Goal: Contribute content

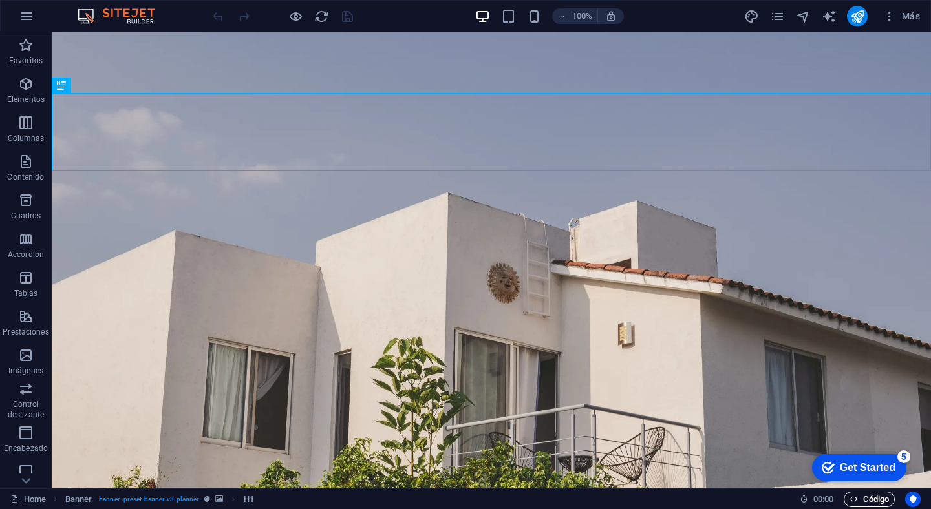
click at [861, 500] on span "Código" at bounding box center [869, 500] width 39 height 16
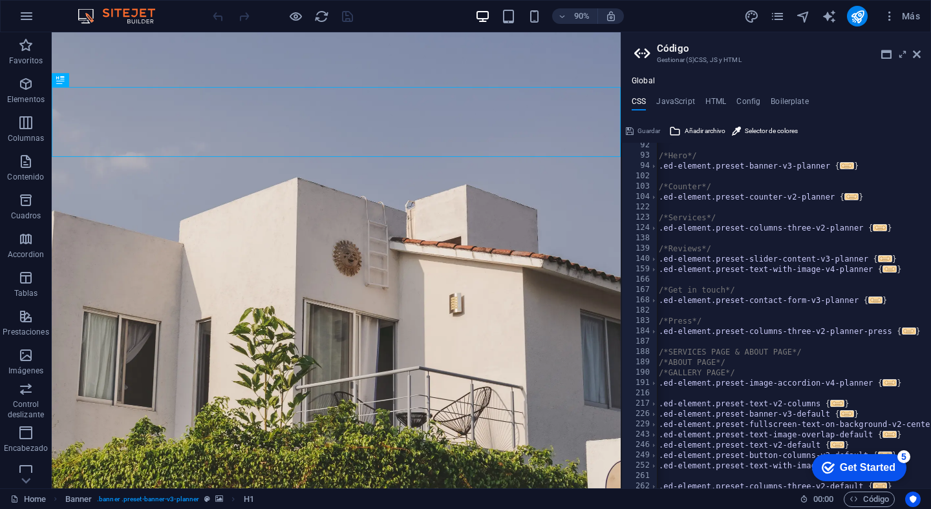
scroll to position [0, 12]
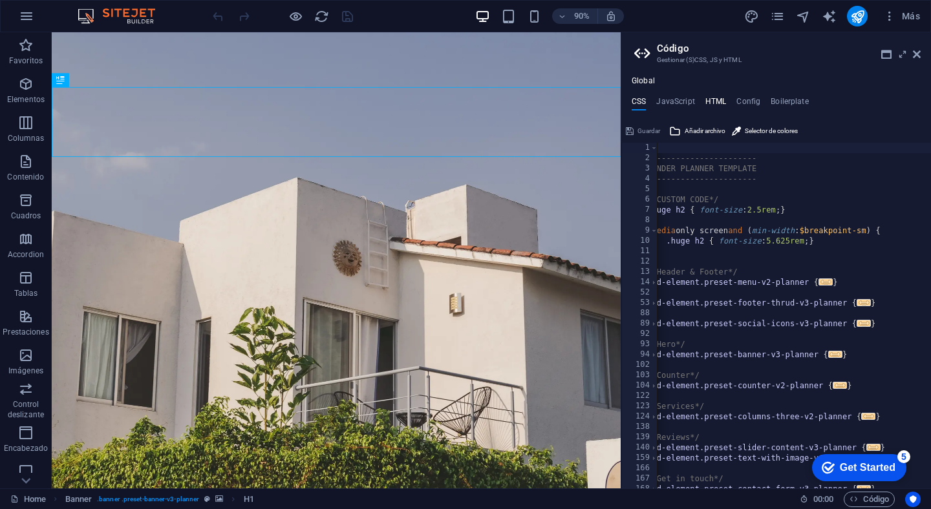
click at [717, 105] on h4 "HTML" at bounding box center [715, 104] width 21 height 14
type textarea "{{content}}"
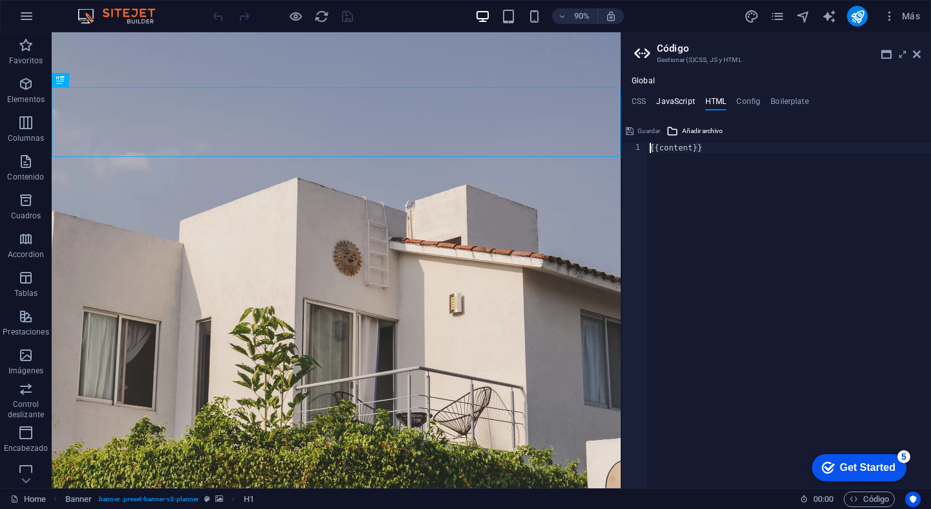
click at [679, 103] on h4 "JavaScript" at bounding box center [675, 104] width 38 height 14
type textarea "// Espera a que la página se haya cargado completamente"
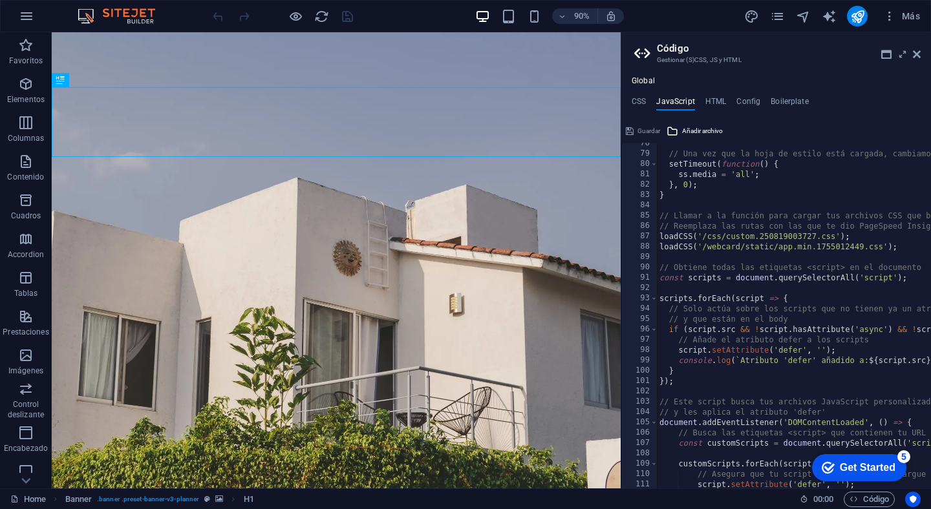
scroll to position [807, 0]
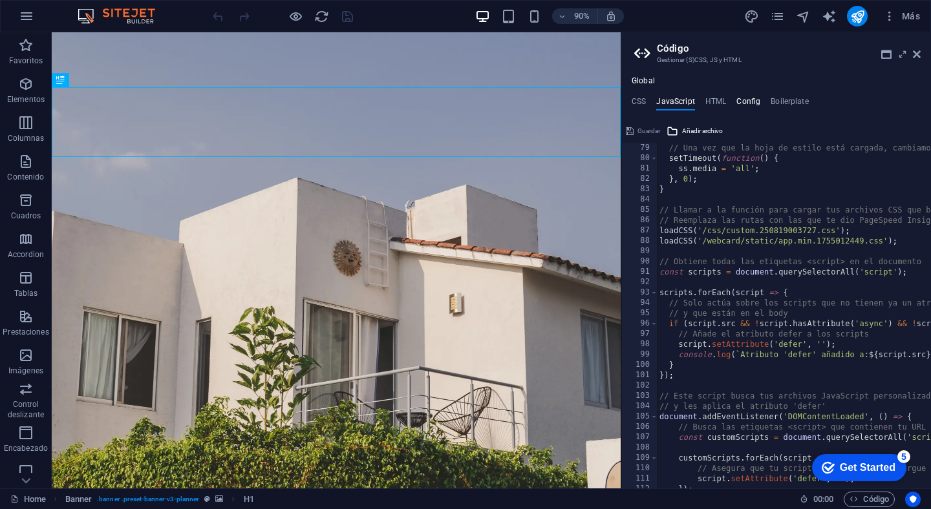
click at [750, 108] on h4 "Config" at bounding box center [748, 104] width 24 height 14
type textarea "$color-background: #ffffff;"
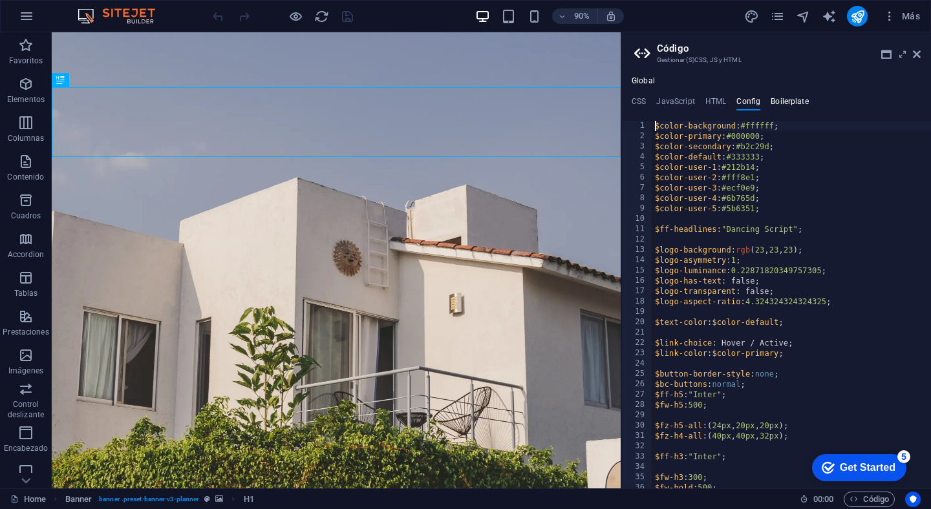
click at [782, 101] on h4 "Boilerplate" at bounding box center [790, 104] width 38 height 14
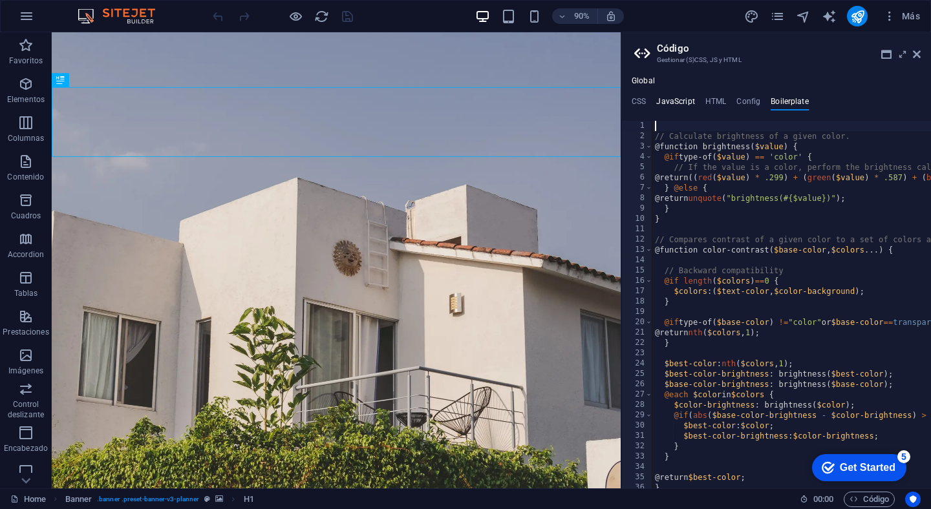
click at [684, 108] on h4 "JavaScript" at bounding box center [675, 104] width 38 height 14
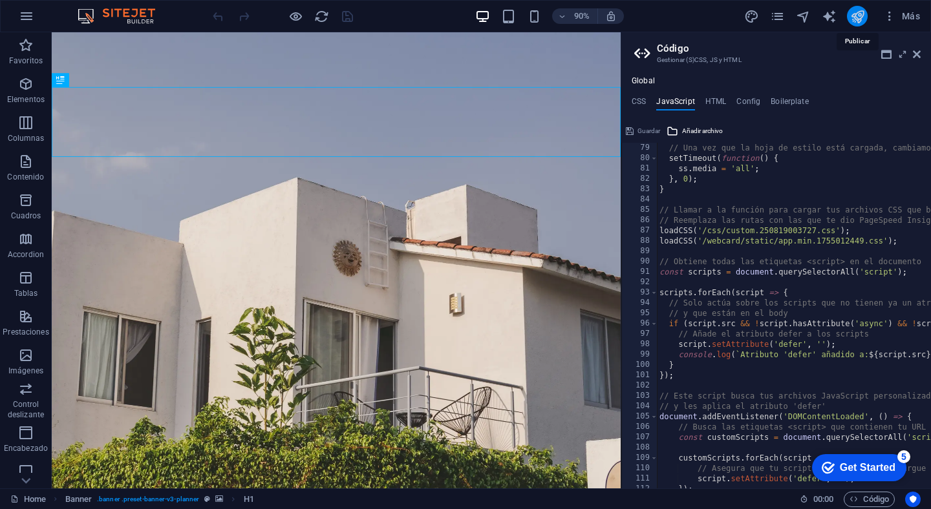
click at [863, 20] on icon "publish" at bounding box center [857, 16] width 15 height 15
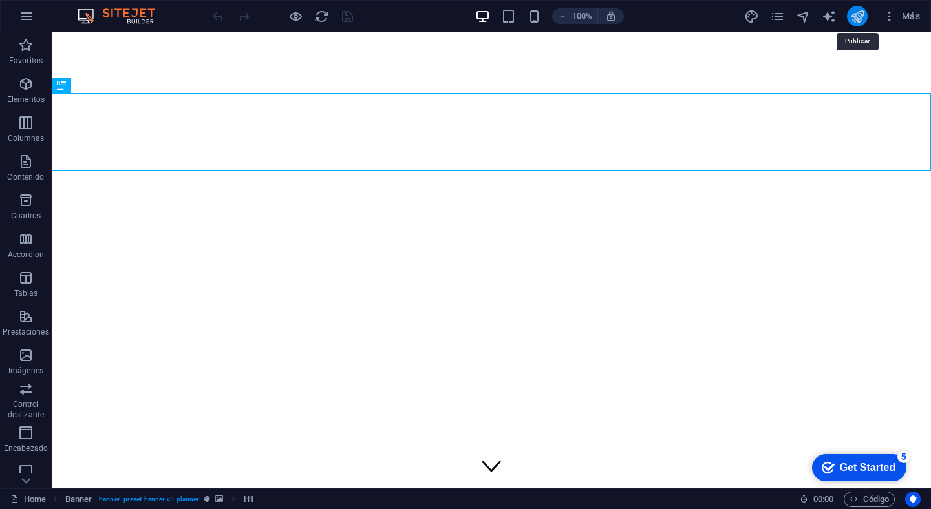
click at [859, 16] on icon "publish" at bounding box center [857, 16] width 15 height 15
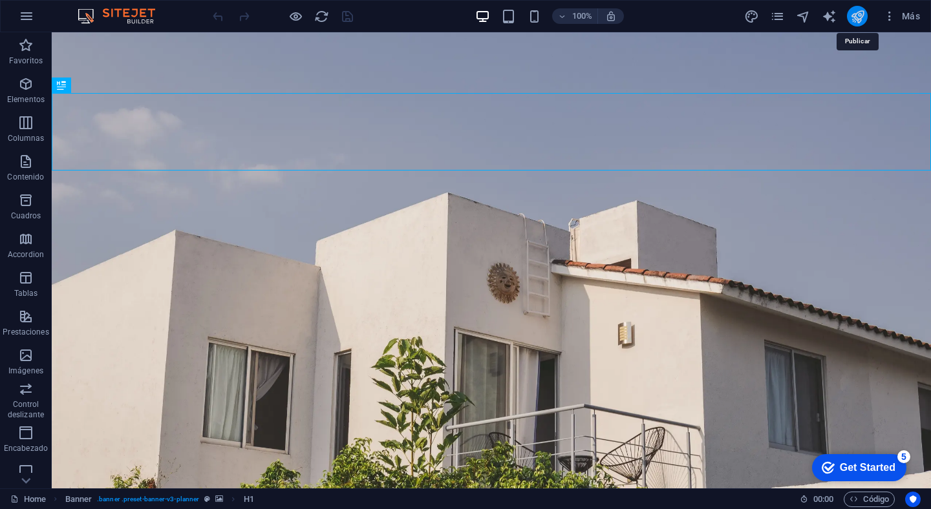
click at [859, 21] on icon "publish" at bounding box center [857, 16] width 15 height 15
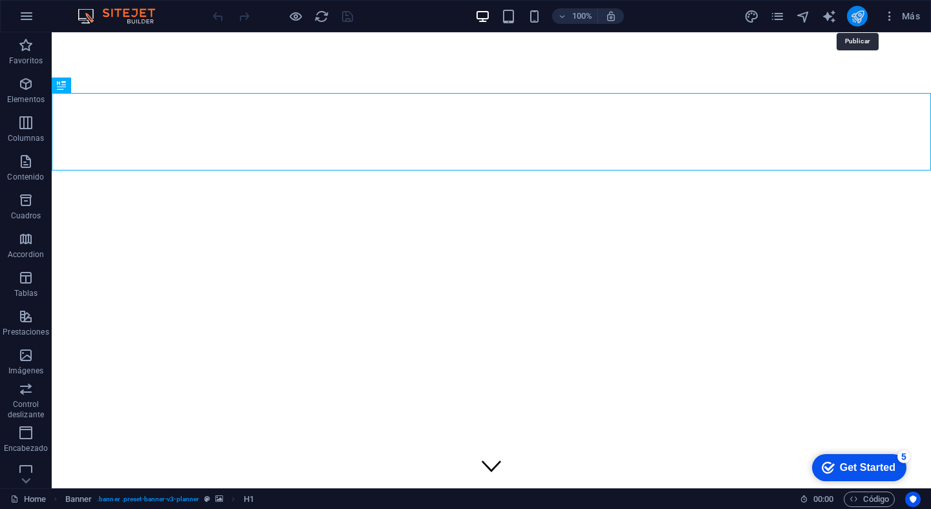
click at [859, 15] on icon "publish" at bounding box center [857, 16] width 15 height 15
click at [857, 17] on icon "publish" at bounding box center [857, 16] width 15 height 15
click at [859, 17] on icon "publish" at bounding box center [857, 16] width 15 height 15
